Goal: Information Seeking & Learning: Learn about a topic

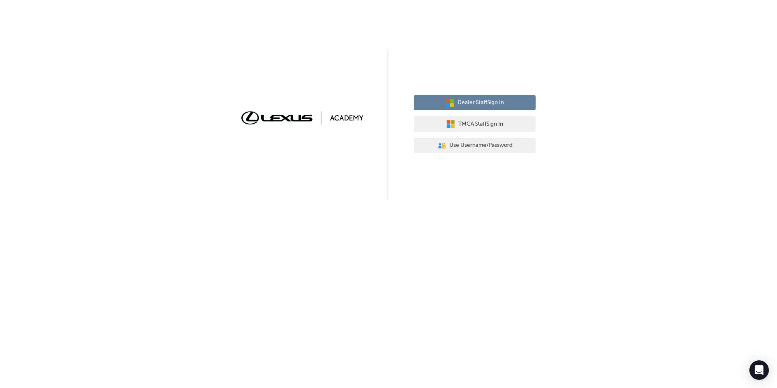
click at [506, 107] on button "Dealer Staff Sign In" at bounding box center [475, 102] width 122 height 15
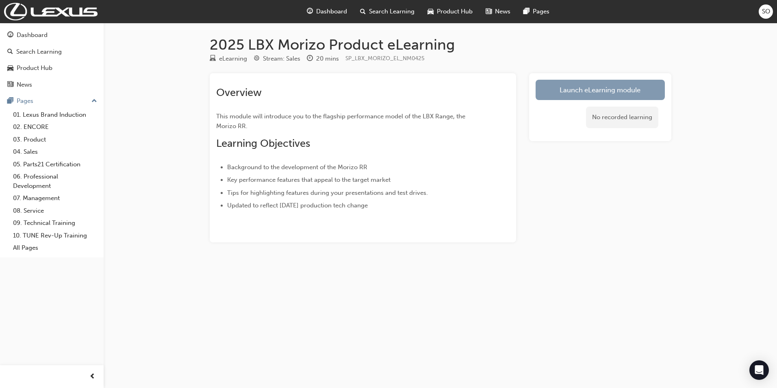
click at [614, 91] on link "Launch eLearning module" at bounding box center [600, 90] width 129 height 20
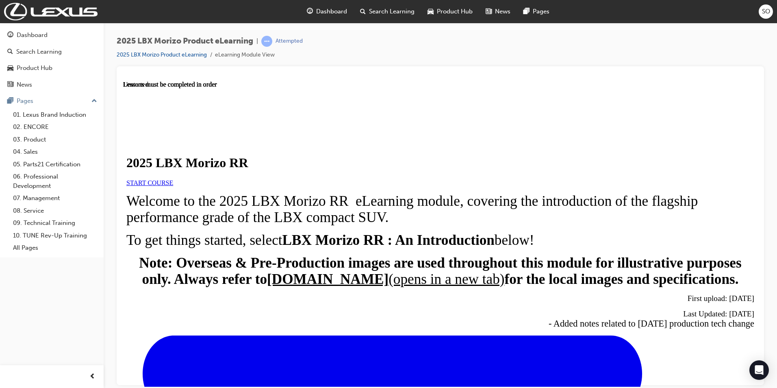
scroll to position [66, 0]
click at [173, 179] on span "START COURSE" at bounding box center [149, 182] width 47 height 7
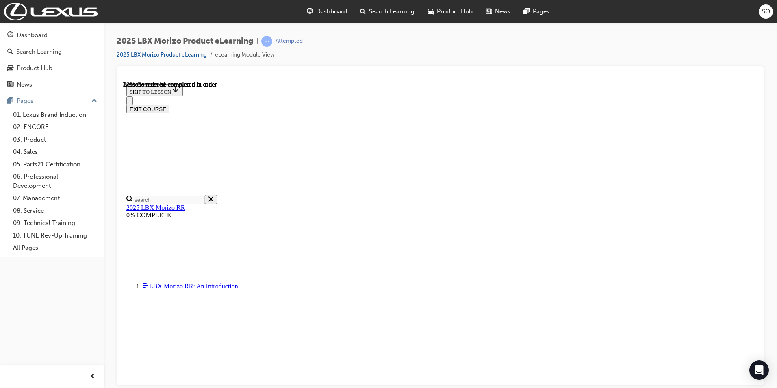
scroll to position [743, 0]
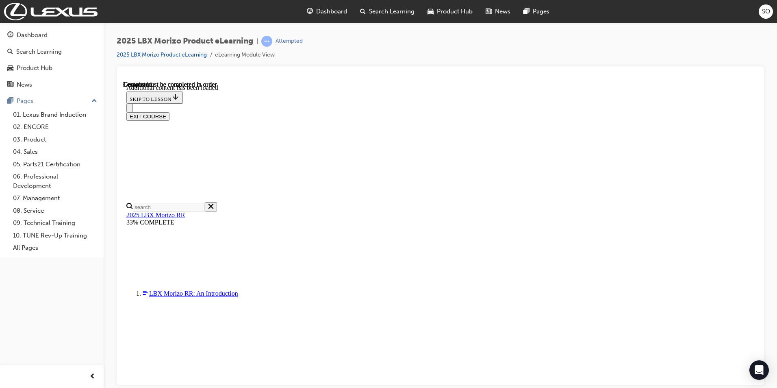
scroll to position [1175, 0]
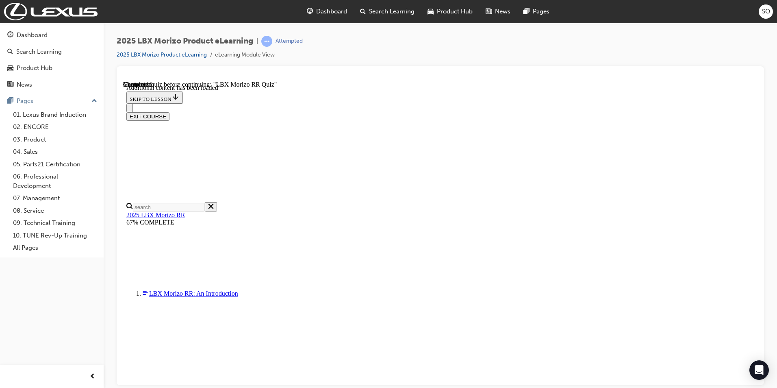
scroll to position [130, 0]
drag, startPoint x: 392, startPoint y: 291, endPoint x: 421, endPoint y: 302, distance: 31.2
radio input "true"
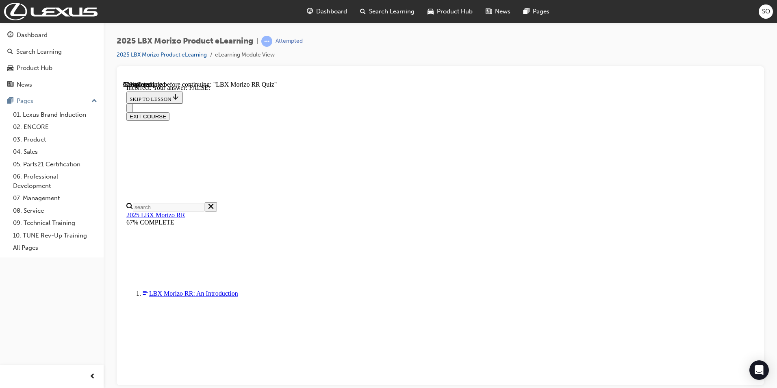
drag, startPoint x: 754, startPoint y: 231, endPoint x: 881, endPoint y: 321, distance: 156.3
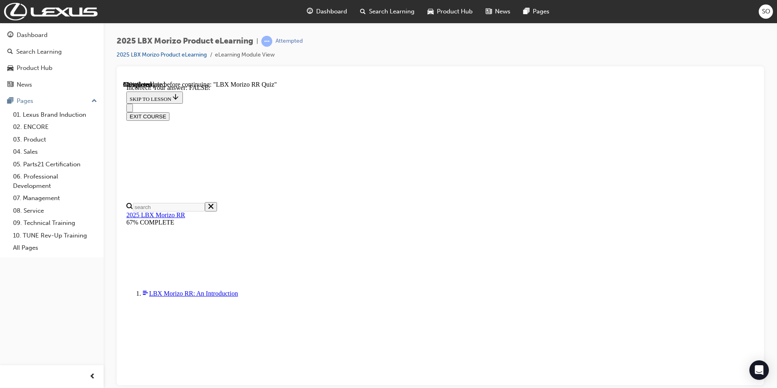
radio input "true"
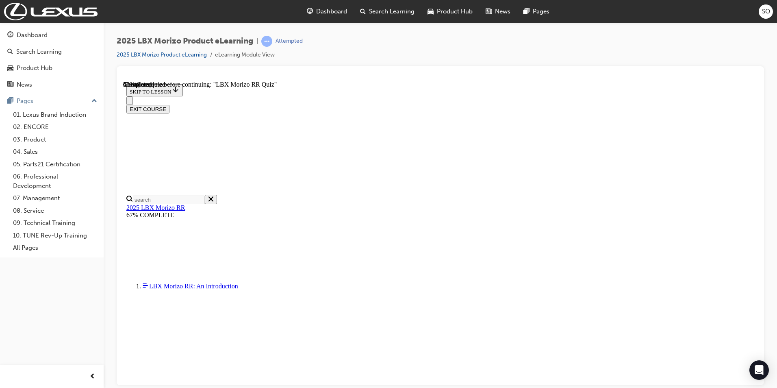
scroll to position [163, 0]
radio input "true"
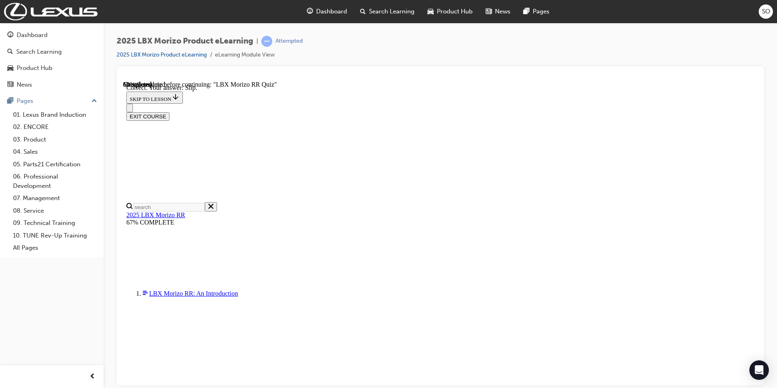
scroll to position [250, 0]
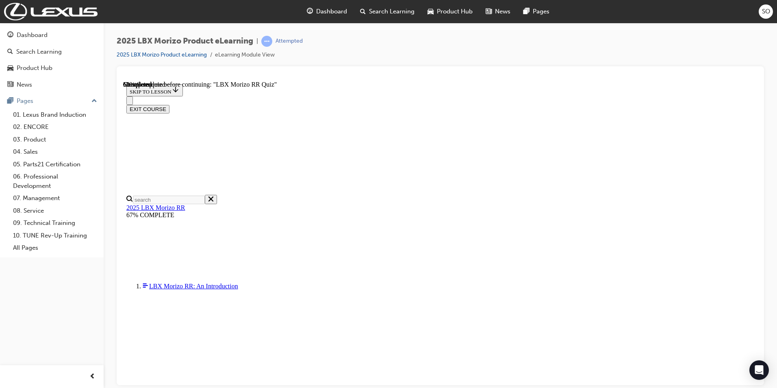
scroll to position [135, 0]
radio input "true"
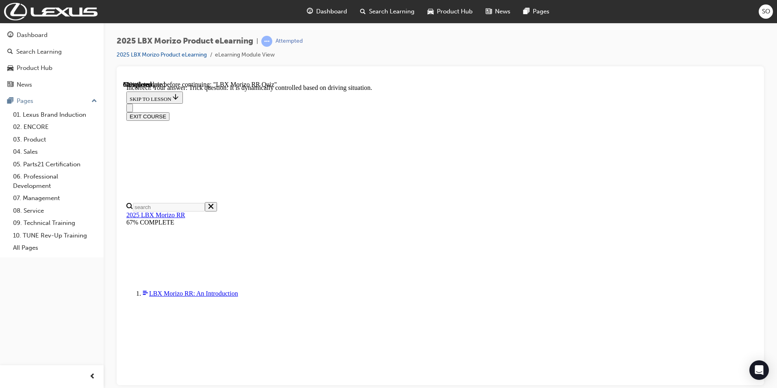
scroll to position [269, 0]
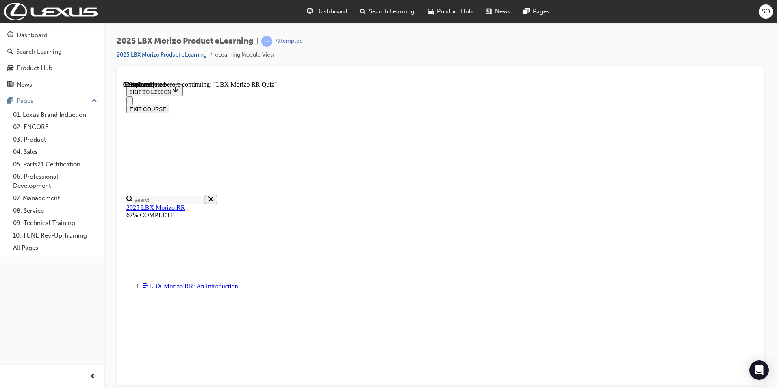
radio input "true"
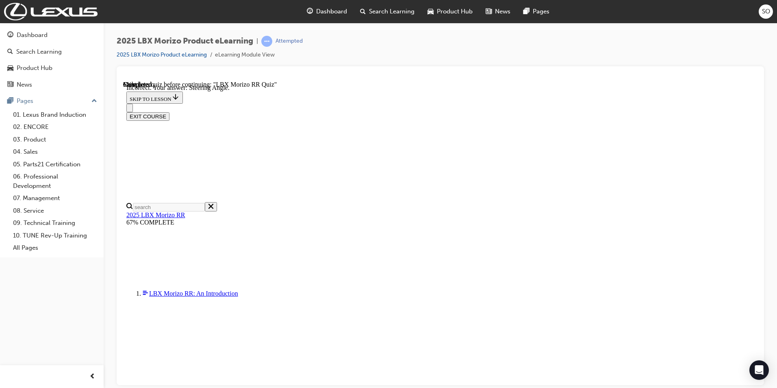
scroll to position [115, 0]
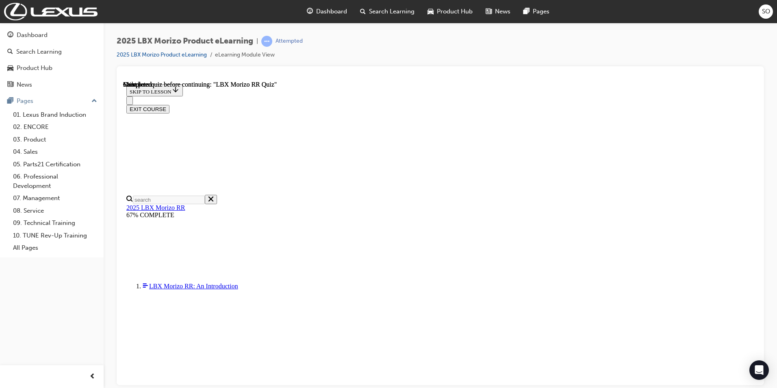
scroll to position [141, 0]
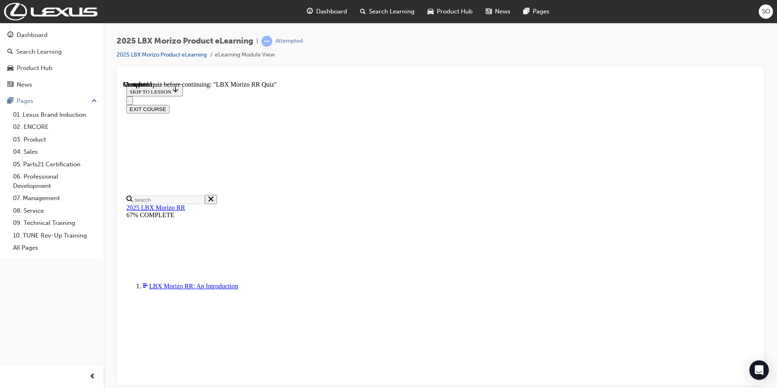
scroll to position [220, 0]
radio input "true"
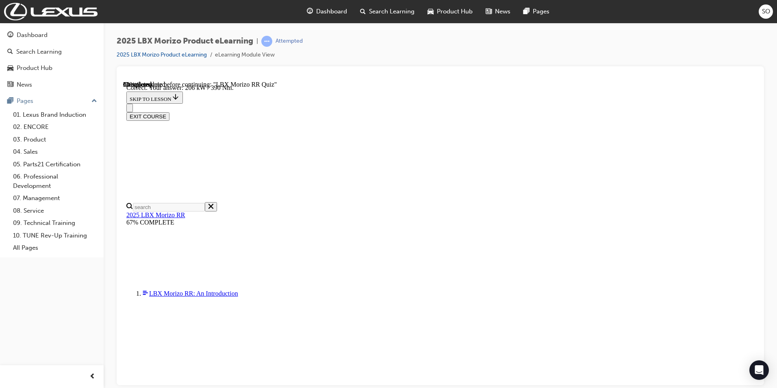
scroll to position [269, 0]
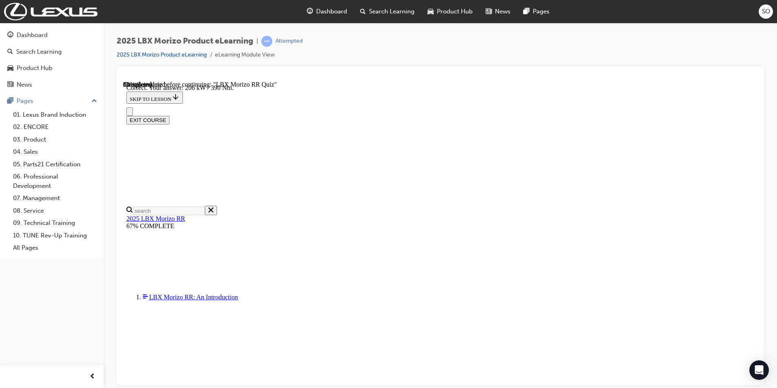
radio input "true"
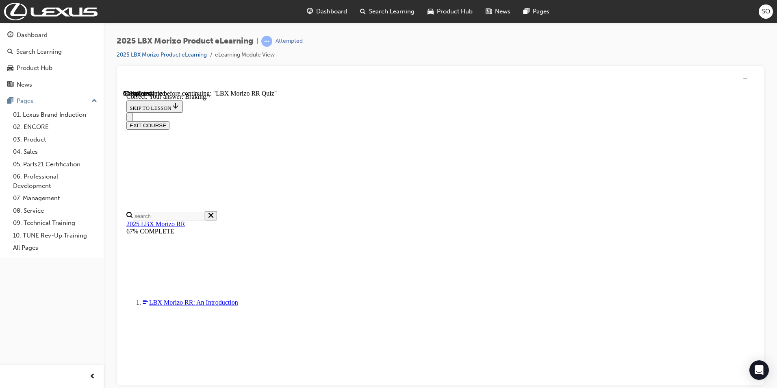
scroll to position [115, 0]
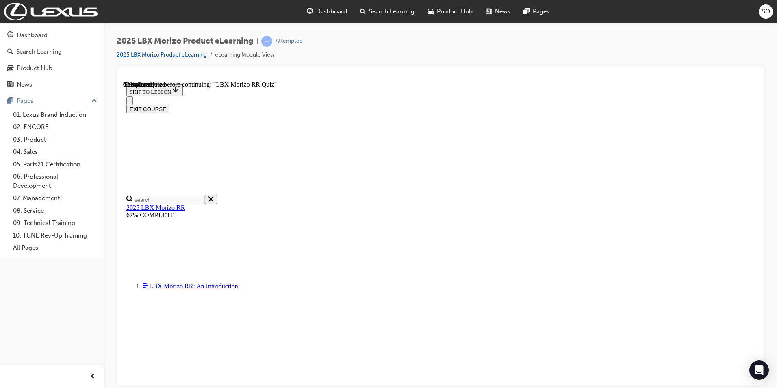
scroll to position [200, 0]
radio input "true"
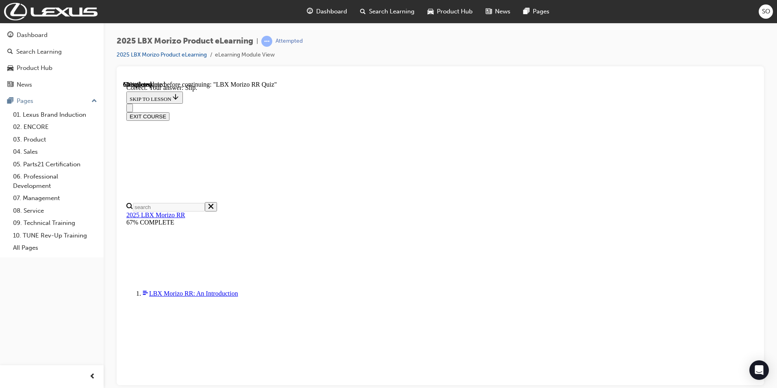
scroll to position [250, 0]
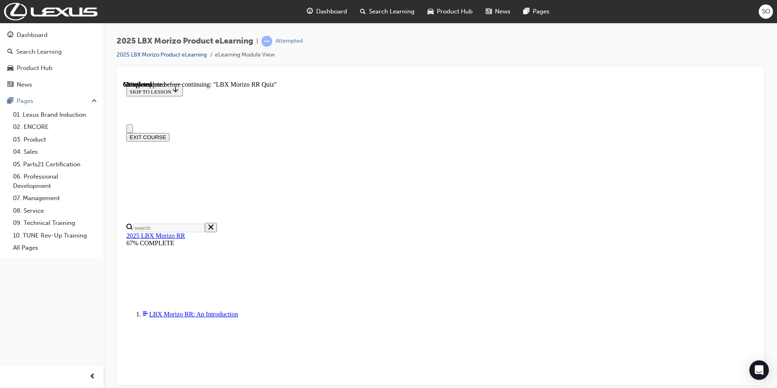
scroll to position [163, 0]
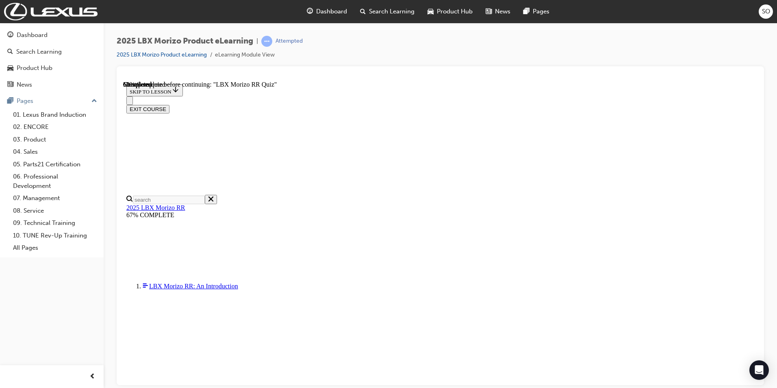
drag, startPoint x: 392, startPoint y: 320, endPoint x: 405, endPoint y: 320, distance: 13.4
radio input "true"
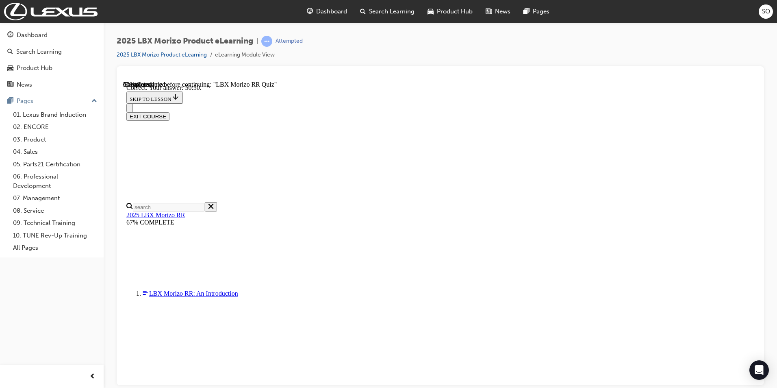
scroll to position [269, 0]
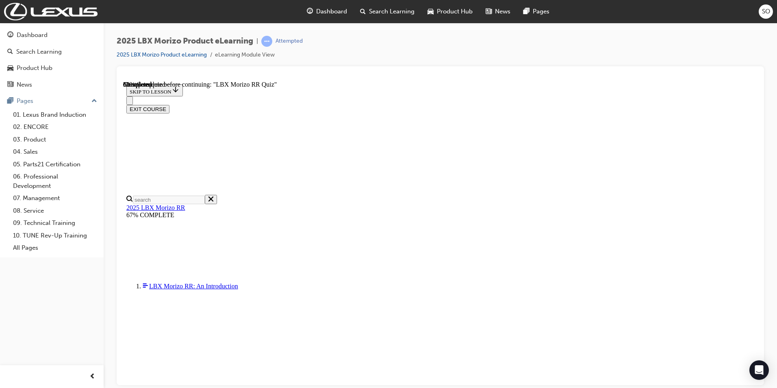
scroll to position [163, 0]
radio input "true"
drag, startPoint x: 508, startPoint y: 333, endPoint x: 516, endPoint y: 330, distance: 9.1
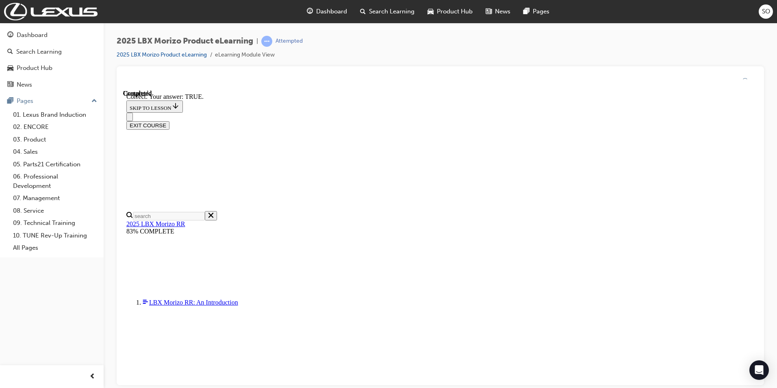
scroll to position [220, 0]
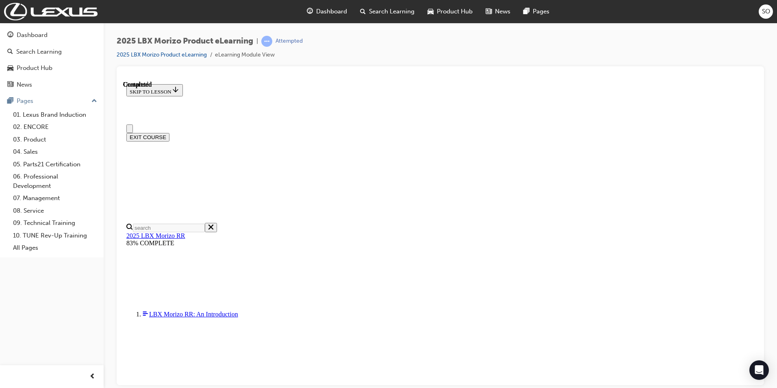
scroll to position [141, 0]
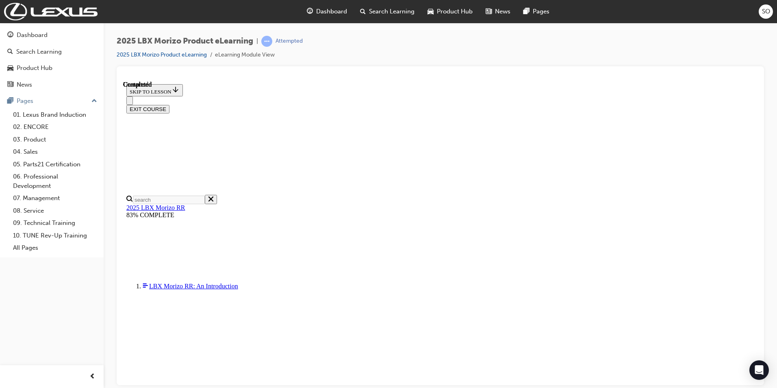
click at [169, 104] on button "EXIT COURSE" at bounding box center [147, 108] width 43 height 9
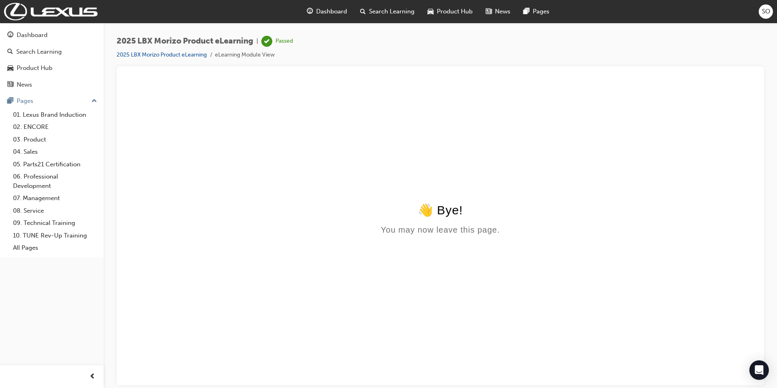
scroll to position [0, 0]
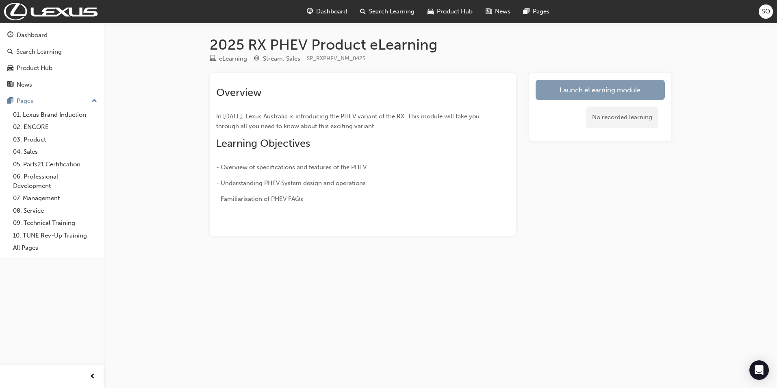
click at [618, 88] on link "Launch eLearning module" at bounding box center [600, 90] width 129 height 20
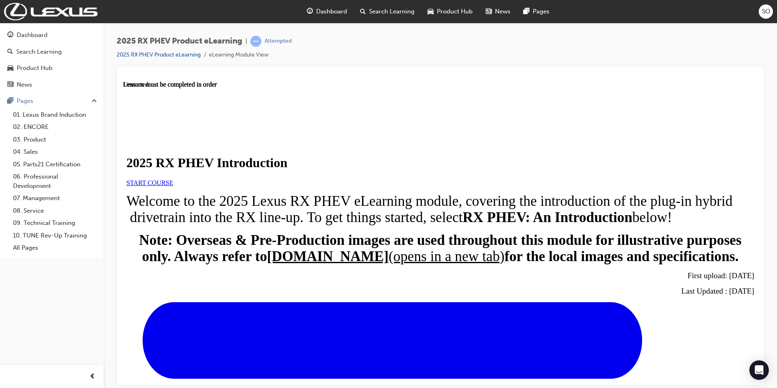
click at [173, 186] on span "START COURSE" at bounding box center [149, 182] width 47 height 7
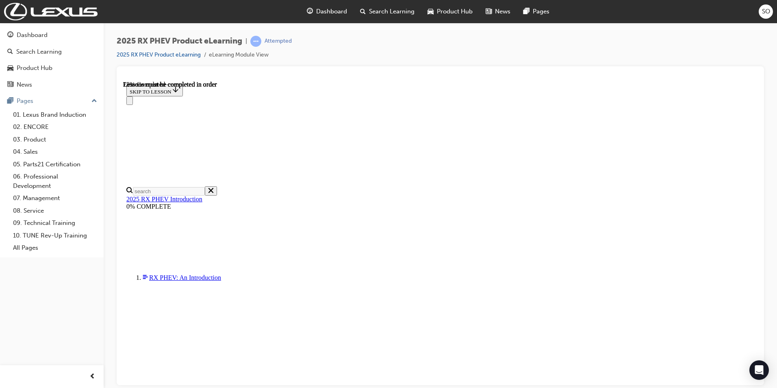
scroll to position [525, 0]
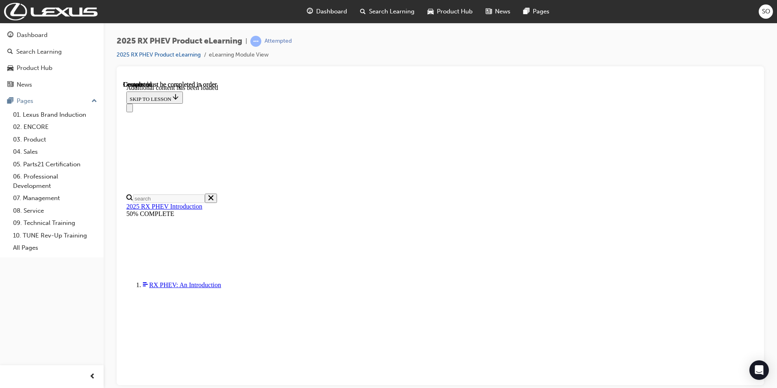
scroll to position [1669, 0]
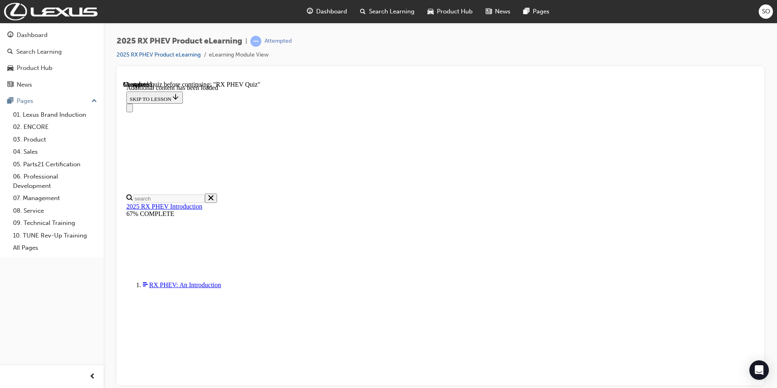
radio input "true"
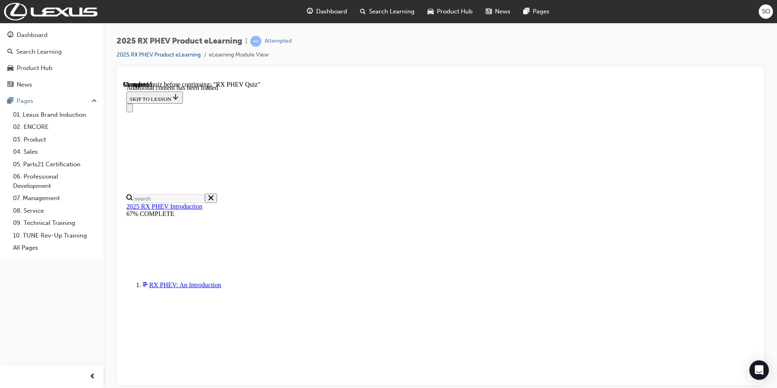
radio input "true"
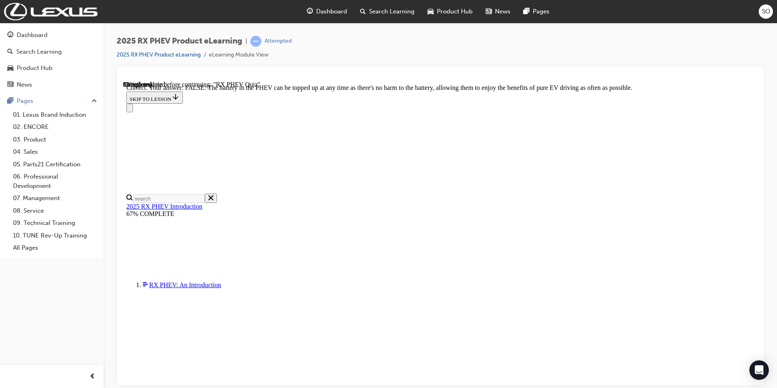
scroll to position [76, 0]
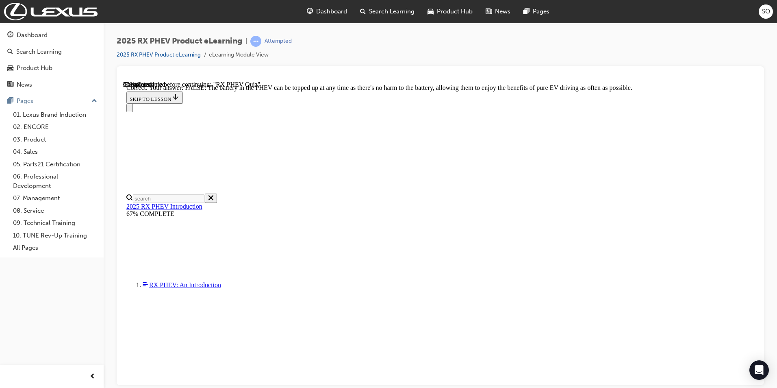
radio input "true"
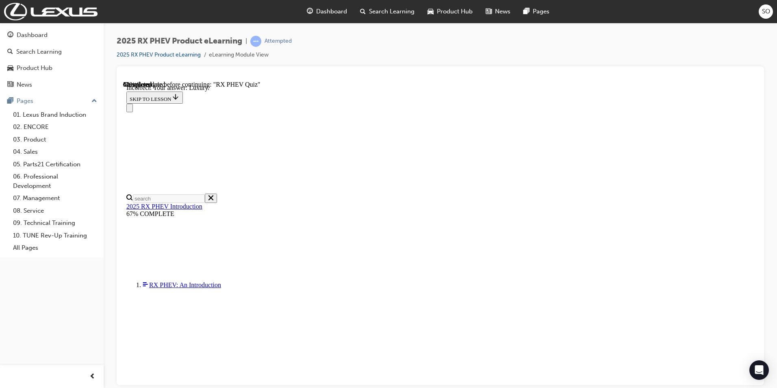
scroll to position [132, 0]
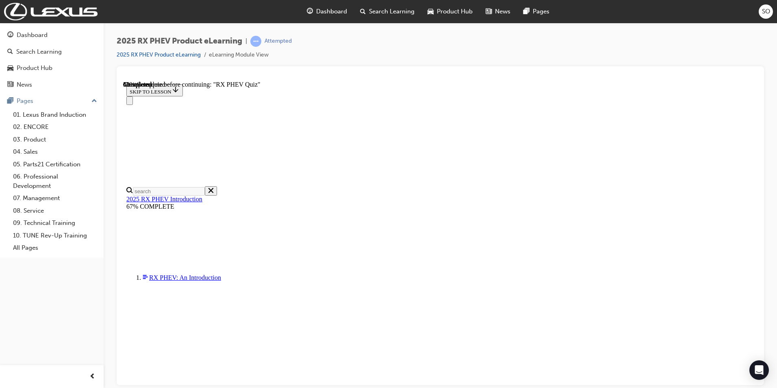
radio input "true"
drag, startPoint x: 514, startPoint y: 310, endPoint x: 586, endPoint y: 313, distance: 72.4
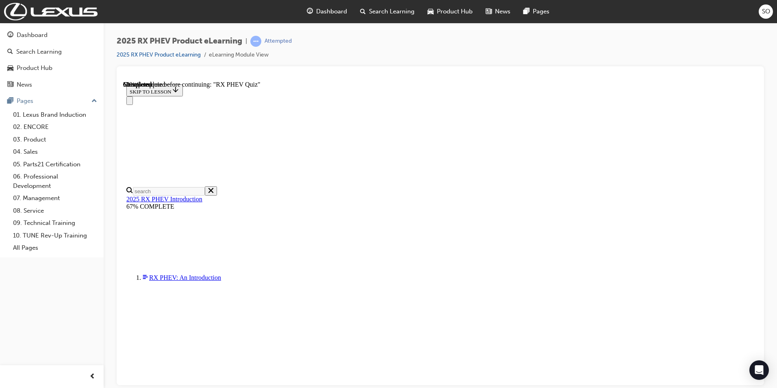
scroll to position [66, 0]
radio input "true"
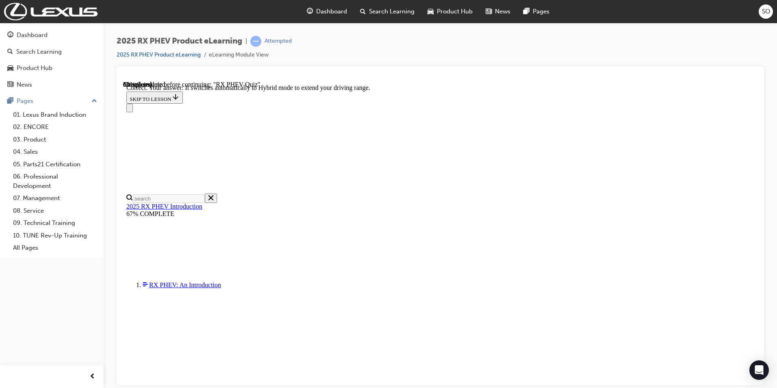
scroll to position [100, 0]
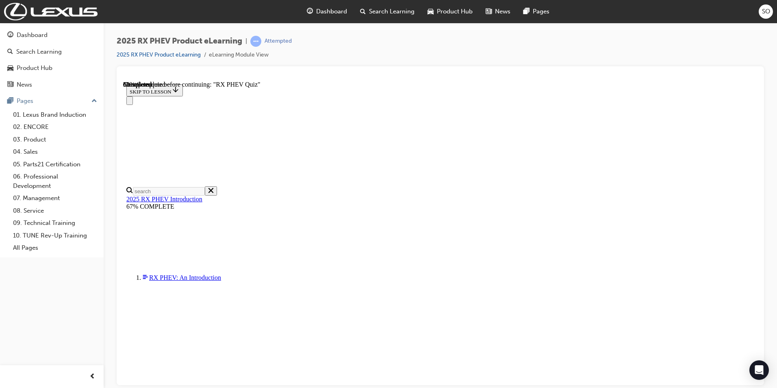
scroll to position [85, 0]
radio input "true"
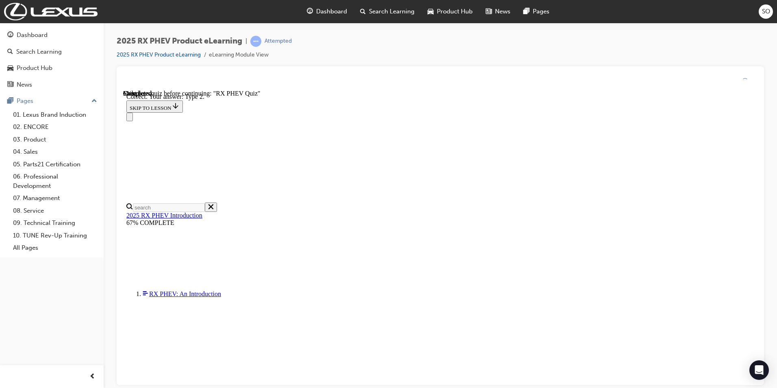
scroll to position [132, 0]
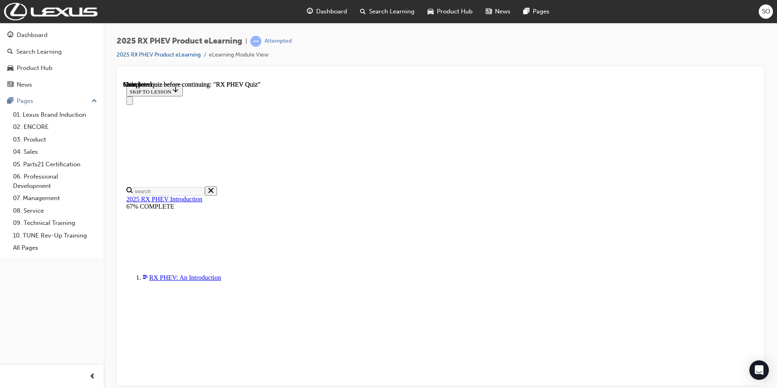
scroll to position [141, 0]
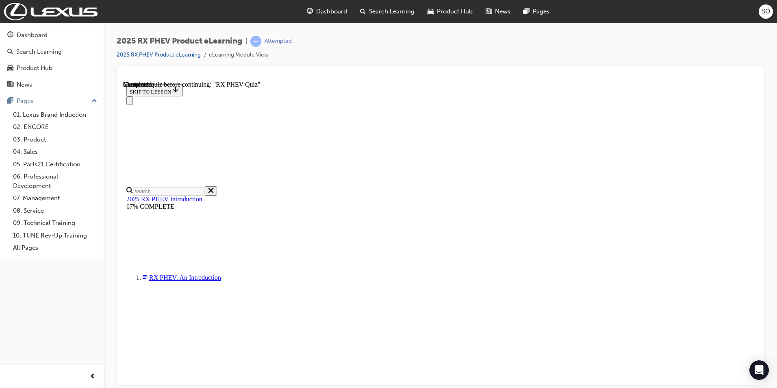
radio input "true"
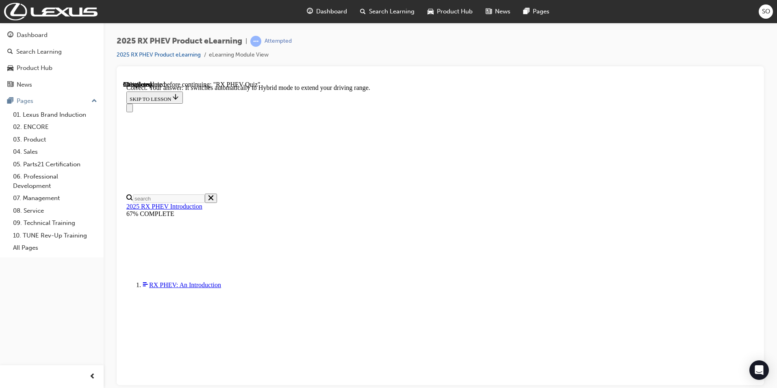
radio input "true"
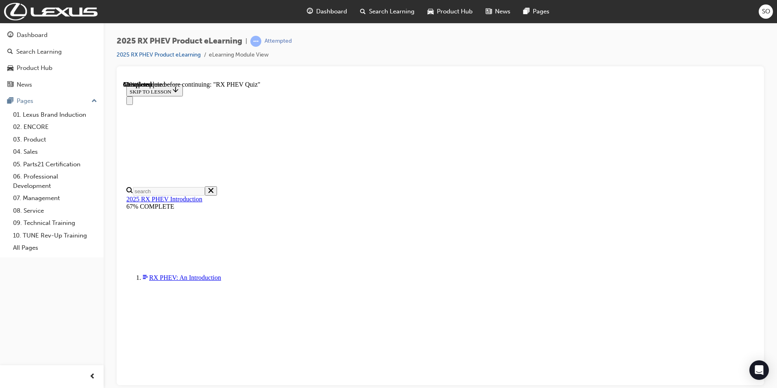
scroll to position [50, 0]
radio input "true"
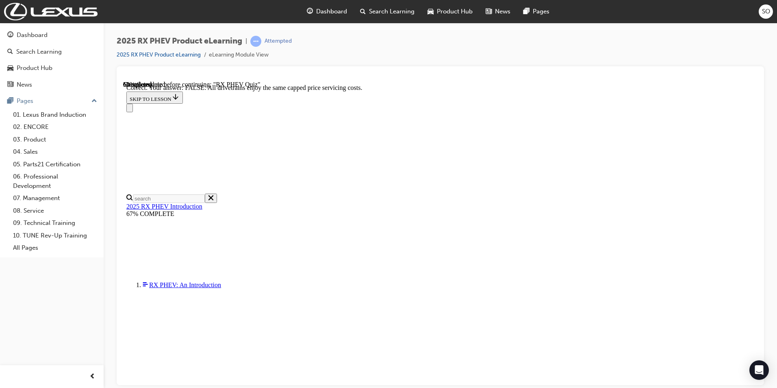
scroll to position [76, 0]
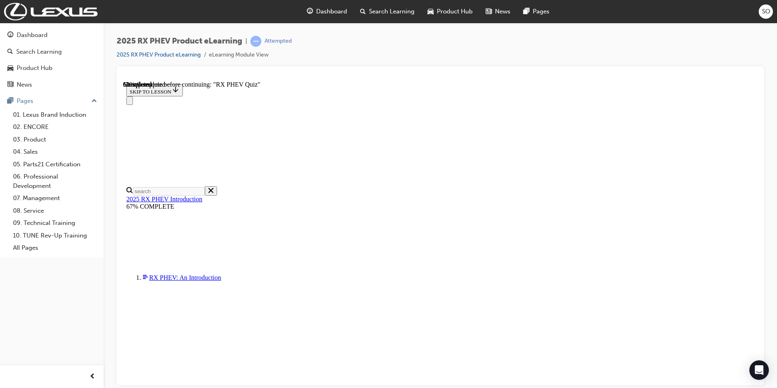
scroll to position [67, 0]
radio input "true"
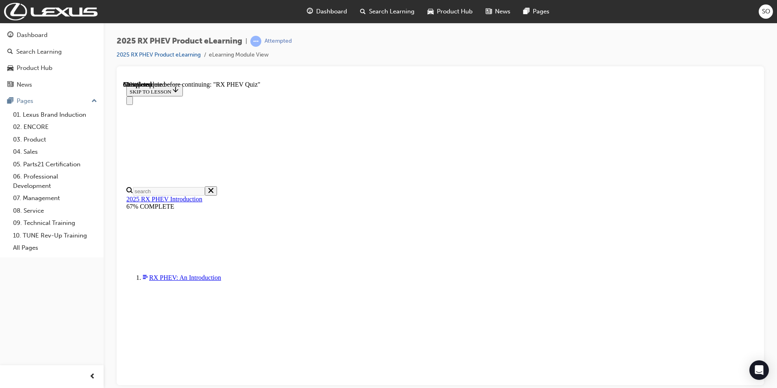
radio input "true"
drag, startPoint x: 509, startPoint y: 328, endPoint x: 529, endPoint y: 323, distance: 20.4
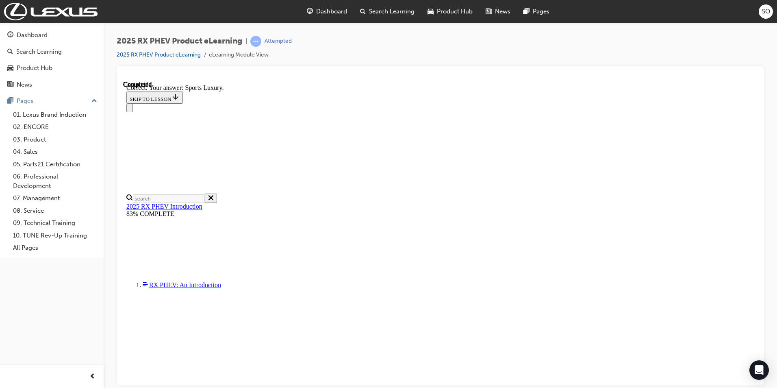
scroll to position [132, 0]
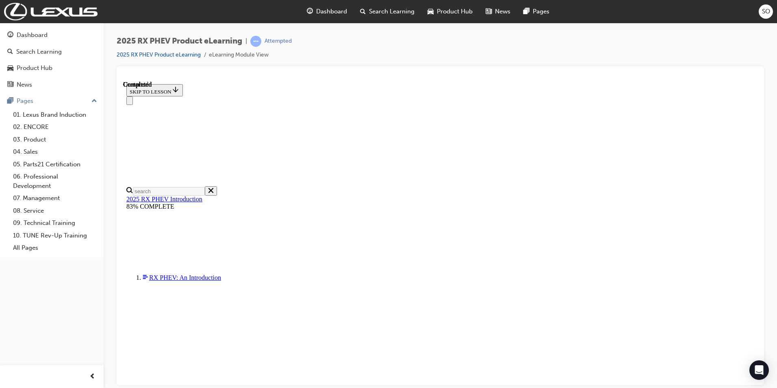
scroll to position [133, 0]
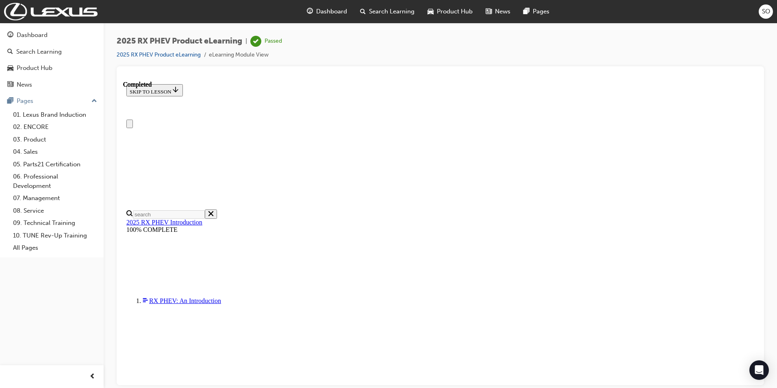
scroll to position [238, 0]
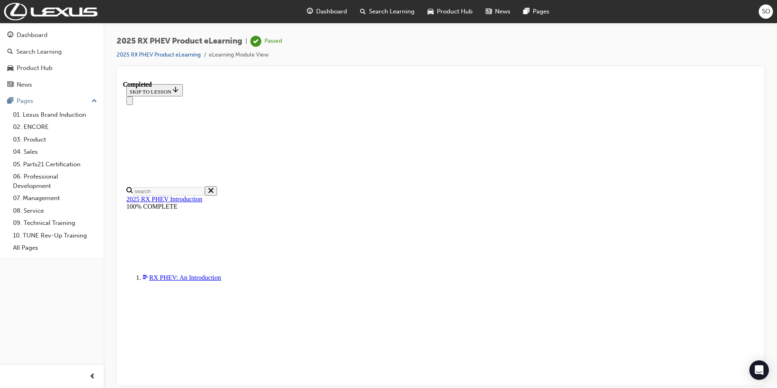
click at [130, 102] on icon "Close navigation menu" at bounding box center [130, 102] width 0 height 0
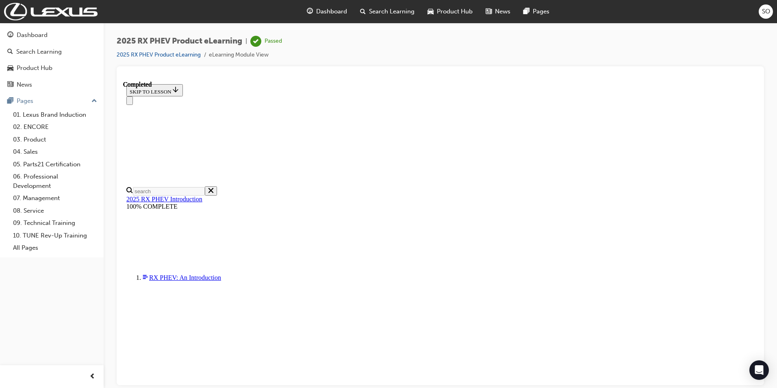
scroll to position [0, 0]
